Goal: Task Accomplishment & Management: Manage account settings

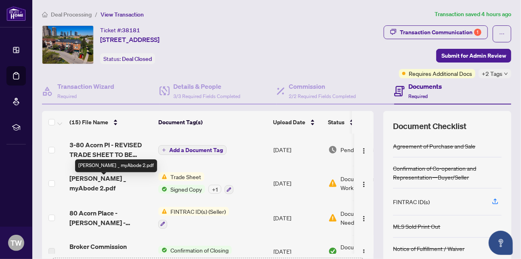
click at [135, 183] on span "[PERSON_NAME] _ myAbode 2.pdf" at bounding box center [111, 183] width 82 height 19
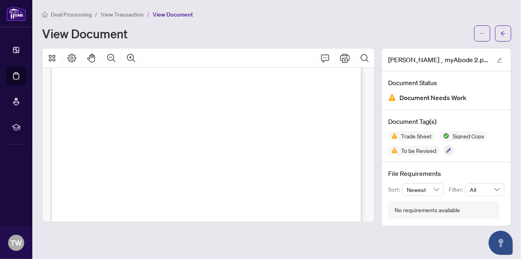
scroll to position [121, 0]
click at [408, 150] on span "To be Revised" at bounding box center [419, 151] width 42 height 6
click at [449, 150] on icon "button" at bounding box center [449, 150] width 5 height 5
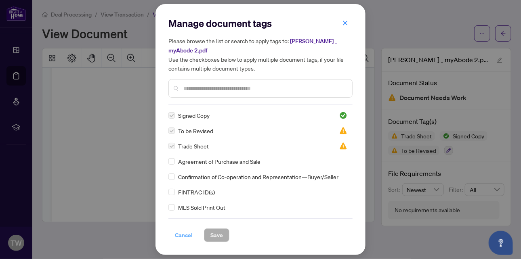
click at [179, 231] on span "Cancel" at bounding box center [184, 235] width 18 height 13
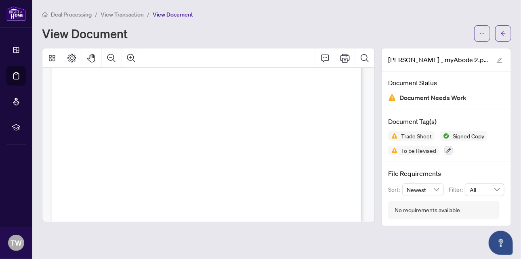
click at [115, 14] on span "View Transaction" at bounding box center [122, 14] width 43 height 7
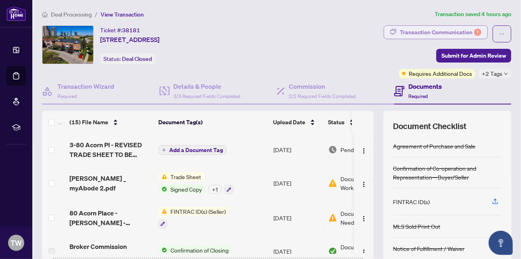
click at [464, 31] on div "Transaction Communication 1" at bounding box center [441, 32] width 82 height 13
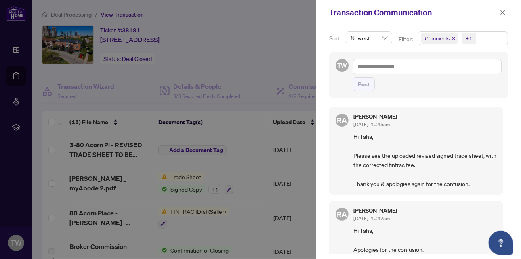
click at [278, 40] on div at bounding box center [260, 129] width 521 height 259
click at [504, 10] on icon "close" at bounding box center [503, 13] width 6 height 6
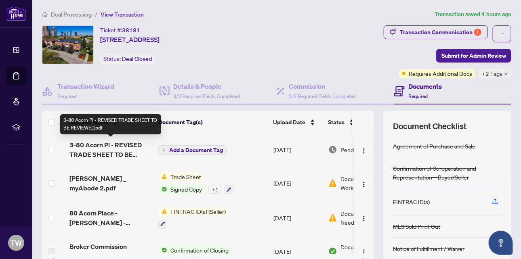
click at [124, 148] on span "3-80 Acorn Pl - REVISED TRADE SHEET TO BE REVIEWED.pdf" at bounding box center [111, 149] width 82 height 19
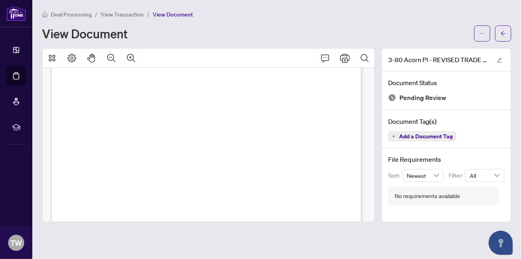
scroll to position [202, 0]
